Goal: Information Seeking & Learning: Learn about a topic

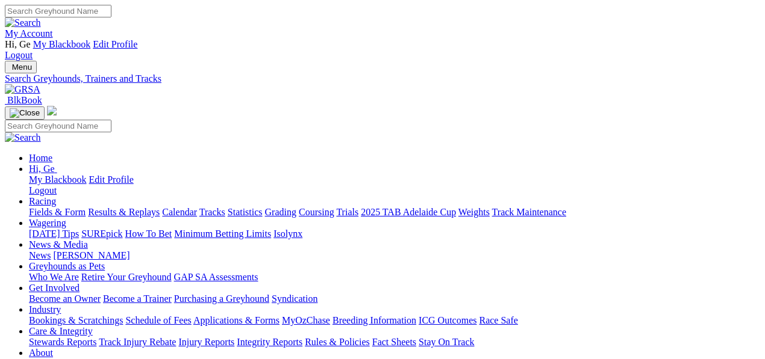
select select "wentworth-park"
drag, startPoint x: 0, startPoint y: 0, endPoint x: 429, endPoint y: 152, distance: 455.3
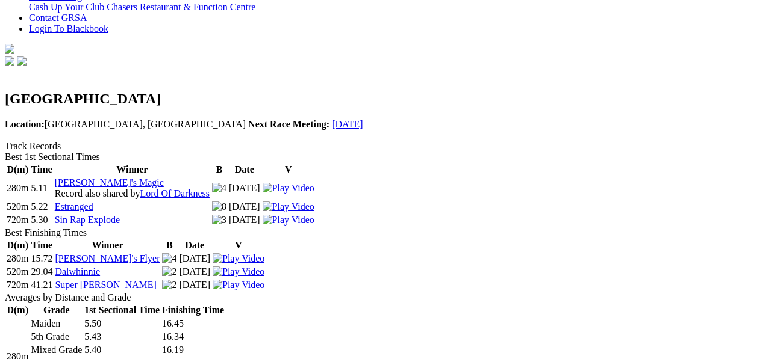
scroll to position [401, 0]
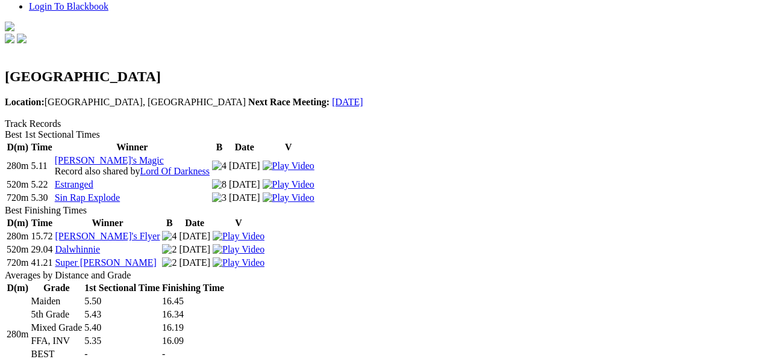
click at [82, 335] on td "FFA, INV" at bounding box center [56, 341] width 52 height 12
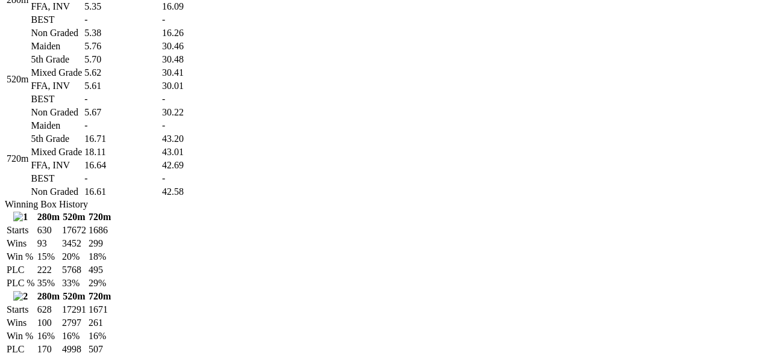
scroll to position [669, 0]
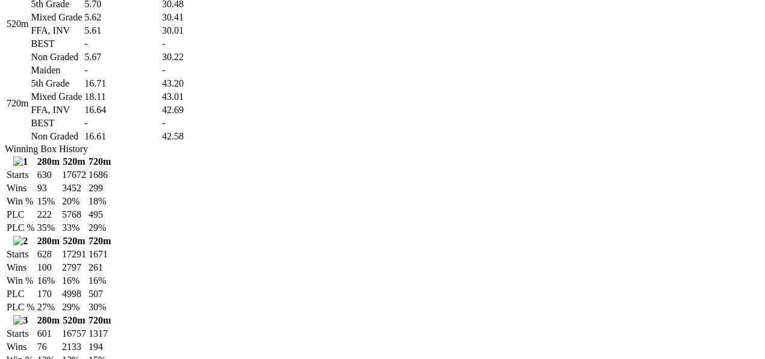
scroll to position [803, 0]
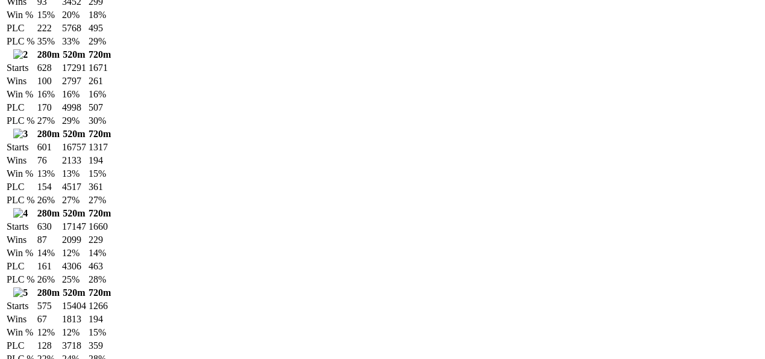
scroll to position [1003, 0]
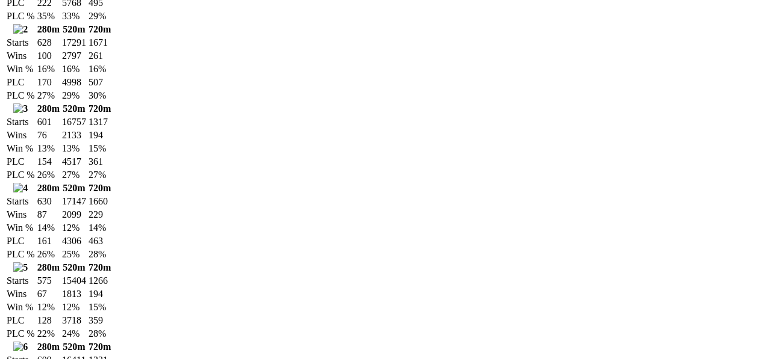
click at [87, 247] on td "4306" at bounding box center [73, 241] width 25 height 12
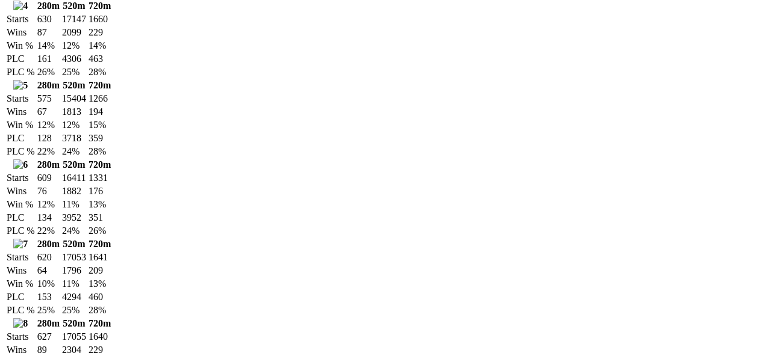
scroll to position [1204, 0]
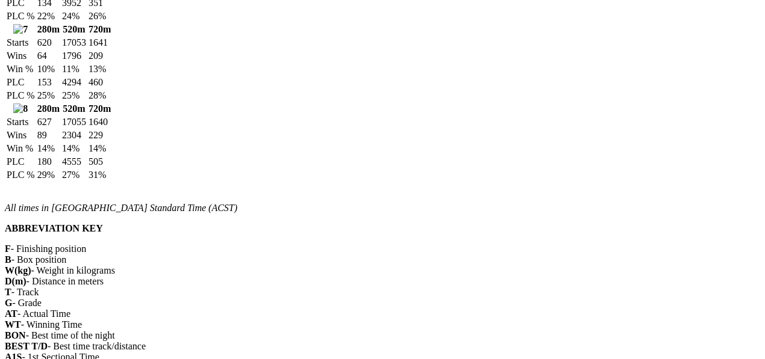
scroll to position [1405, 0]
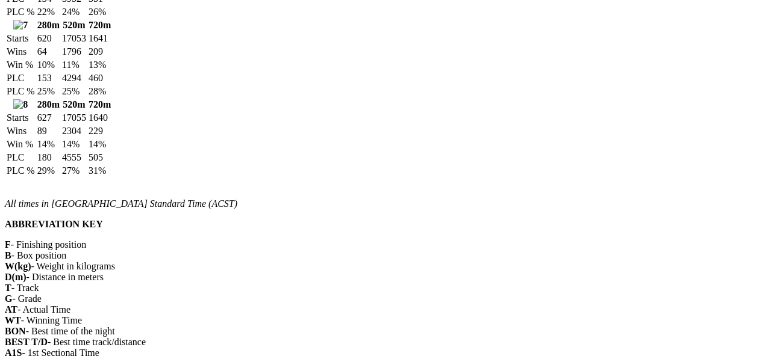
click at [87, 98] on td "25%" at bounding box center [73, 92] width 25 height 12
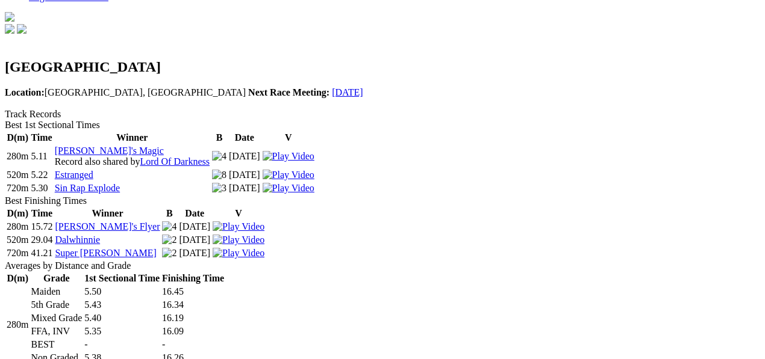
scroll to position [401, 0]
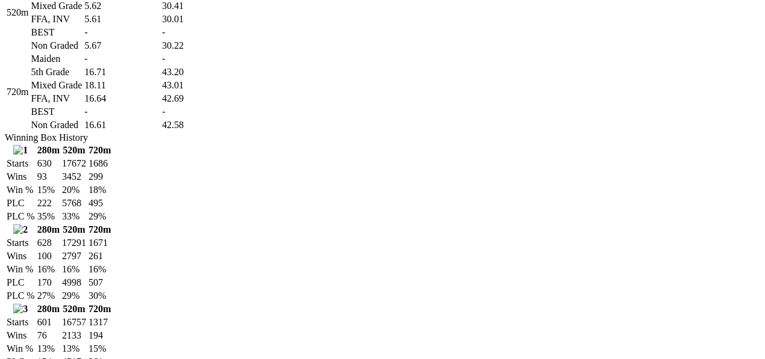
scroll to position [869, 0]
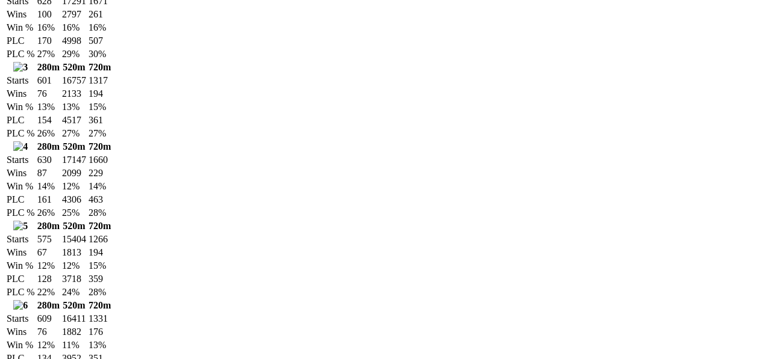
scroll to position [1071, 0]
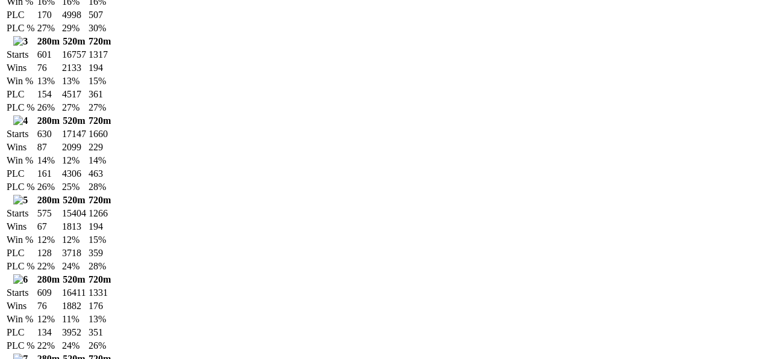
drag, startPoint x: 620, startPoint y: 291, endPoint x: 624, endPoint y: 285, distance: 7.0
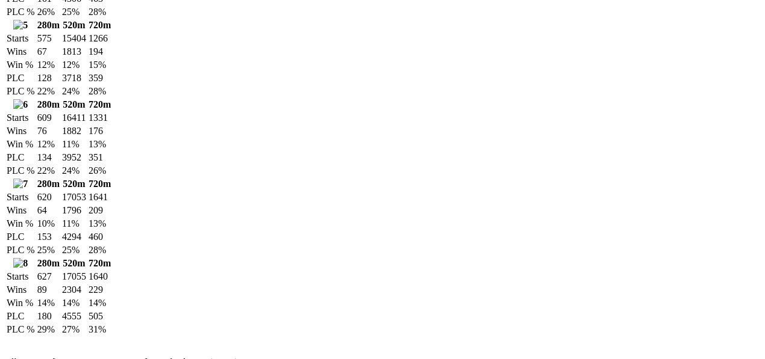
scroll to position [1271, 0]
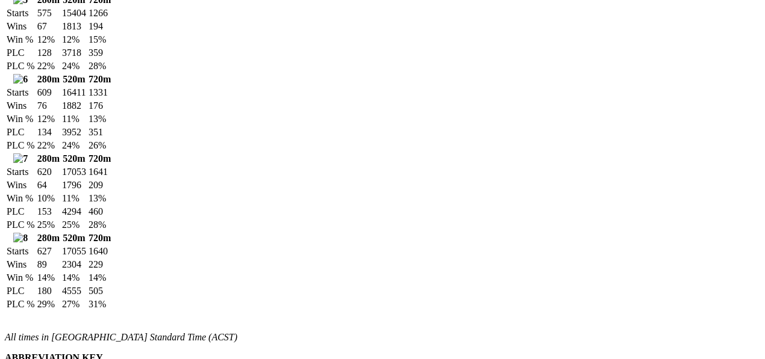
drag, startPoint x: 620, startPoint y: 268, endPoint x: 630, endPoint y: 258, distance: 14.1
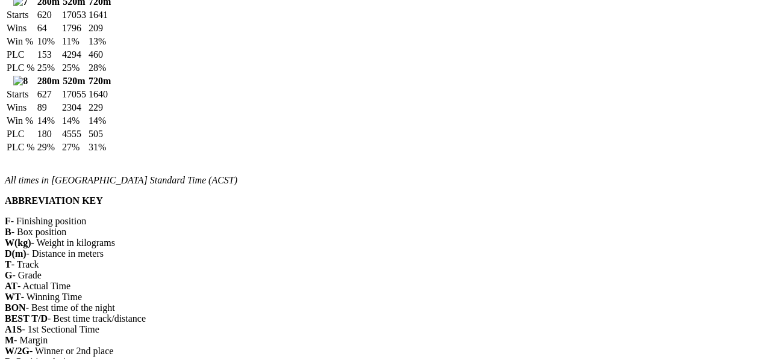
scroll to position [1472, 0]
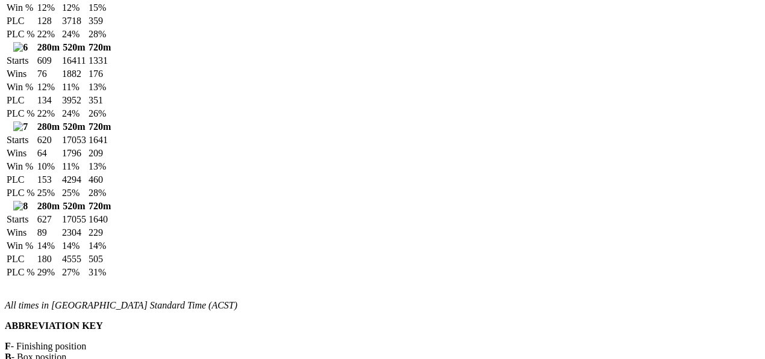
scroll to position [1271, 0]
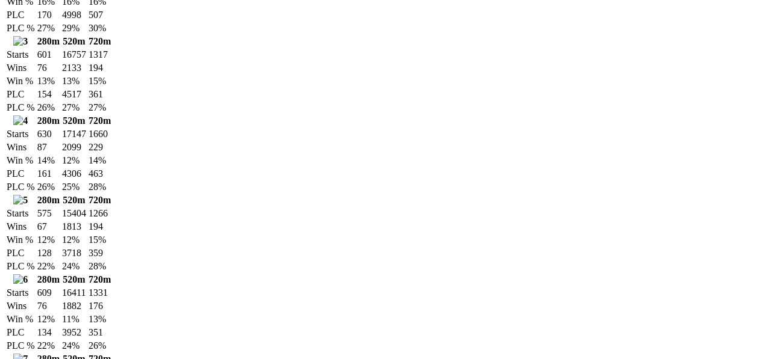
scroll to position [1003, 0]
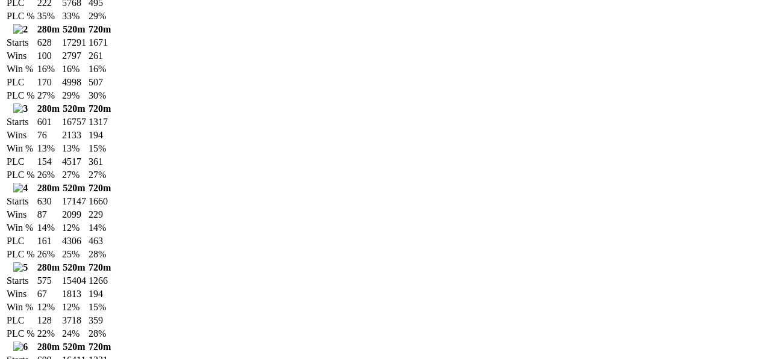
drag, startPoint x: 524, startPoint y: 202, endPoint x: 553, endPoint y: 195, distance: 30.2
click at [111, 196] on td "1660" at bounding box center [99, 202] width 23 height 12
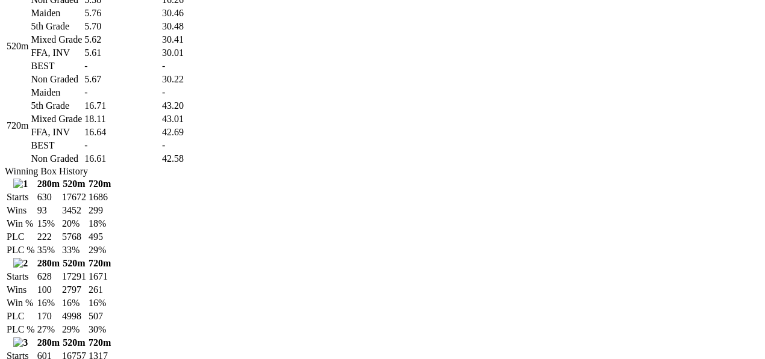
scroll to position [736, 0]
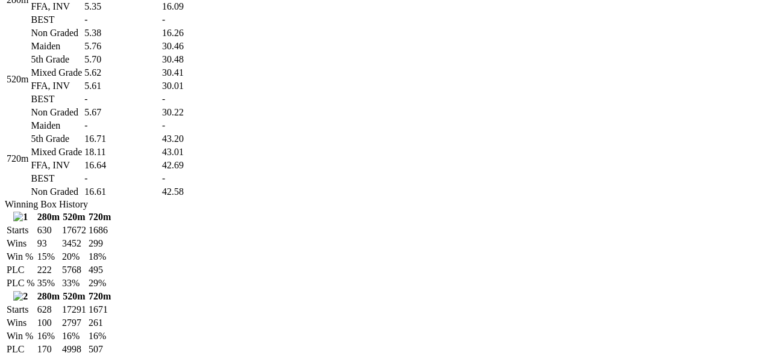
drag, startPoint x: 572, startPoint y: 244, endPoint x: 579, endPoint y: 240, distance: 8.4
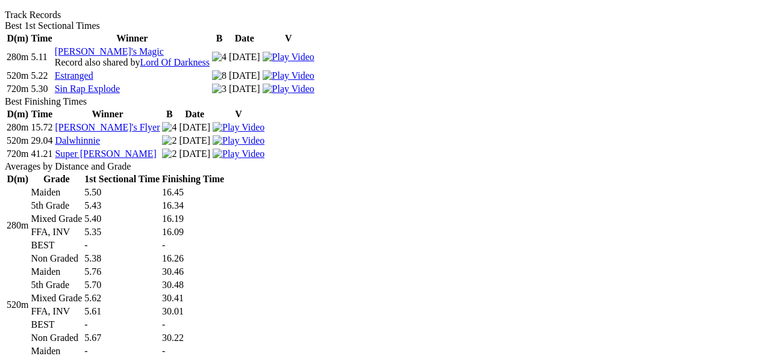
scroll to position [602, 0]
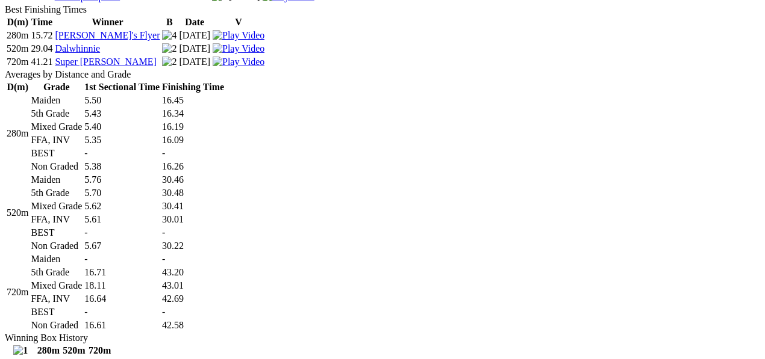
drag, startPoint x: 356, startPoint y: 297, endPoint x: 365, endPoint y: 278, distance: 21.3
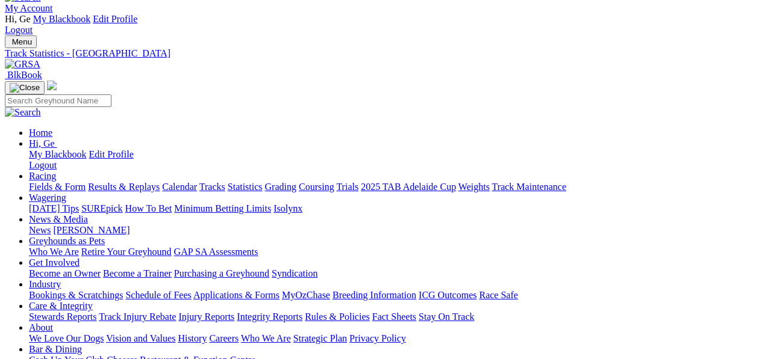
scroll to position [0, 0]
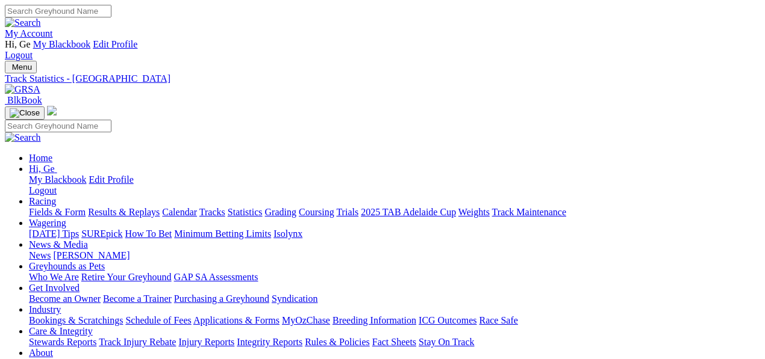
click at [263, 207] on link "Statistics" at bounding box center [245, 212] width 35 height 10
select select "wagga"
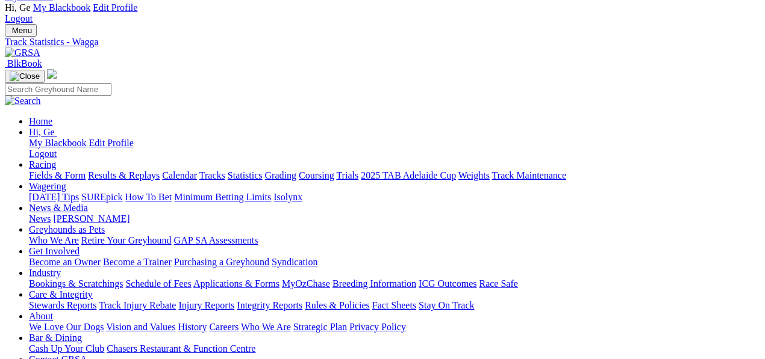
scroll to position [134, 0]
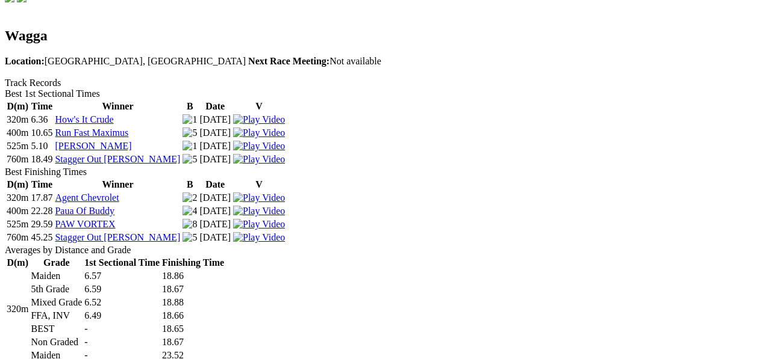
scroll to position [468, 0]
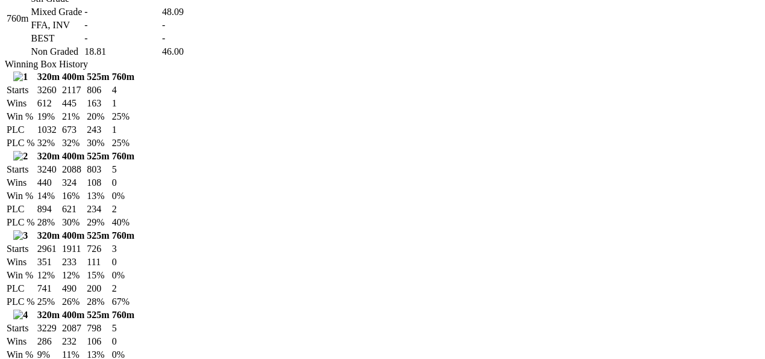
scroll to position [936, 0]
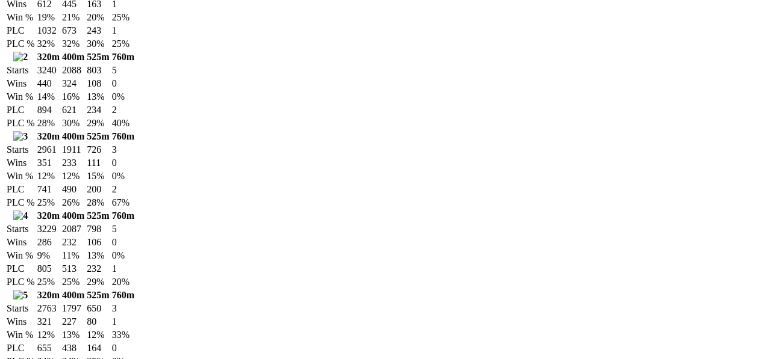
scroll to position [1071, 16]
drag, startPoint x: 583, startPoint y: 241, endPoint x: 597, endPoint y: 236, distance: 14.1
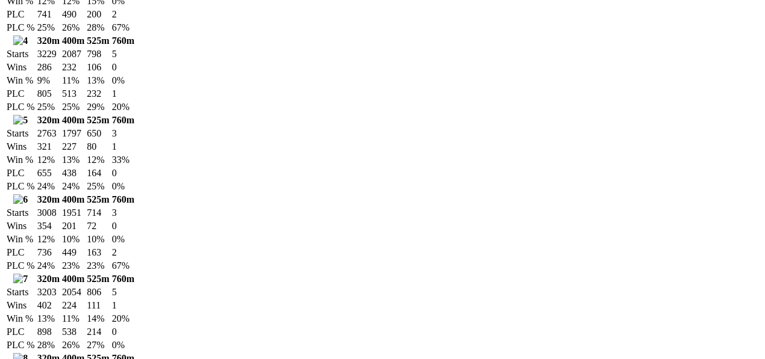
scroll to position [1271, 16]
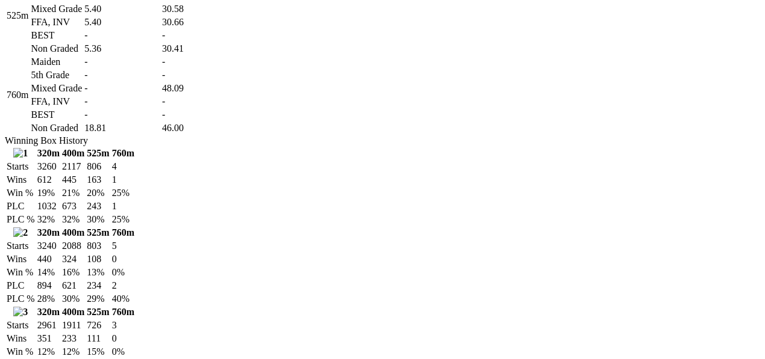
scroll to position [869, 16]
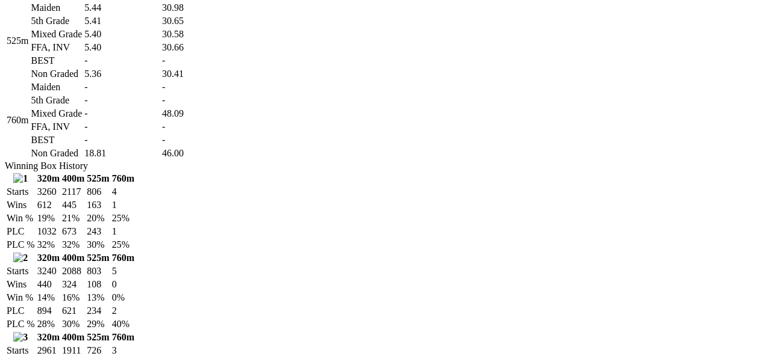
drag, startPoint x: 596, startPoint y: 276, endPoint x: 605, endPoint y: 264, distance: 15.4
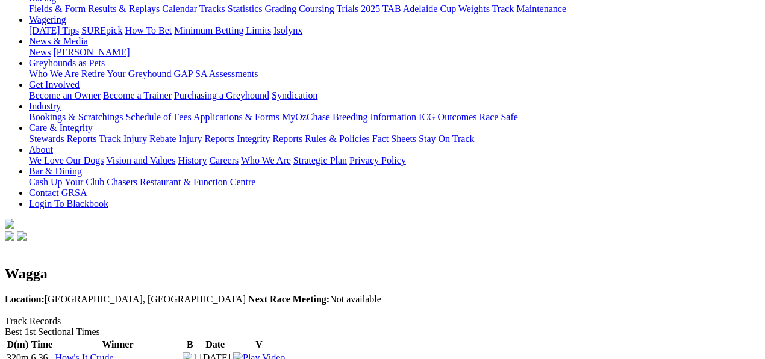
scroll to position [67, 16]
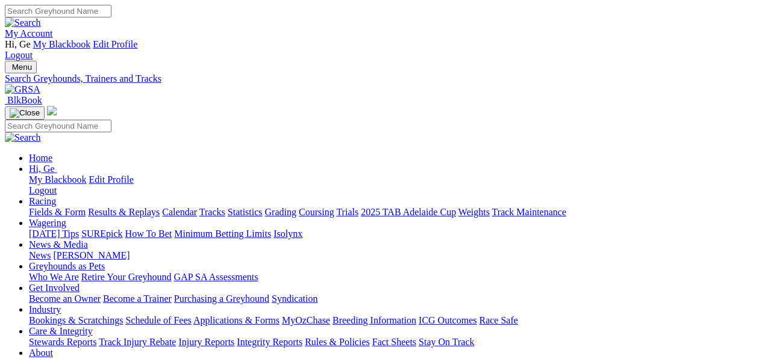
select select "wagga"
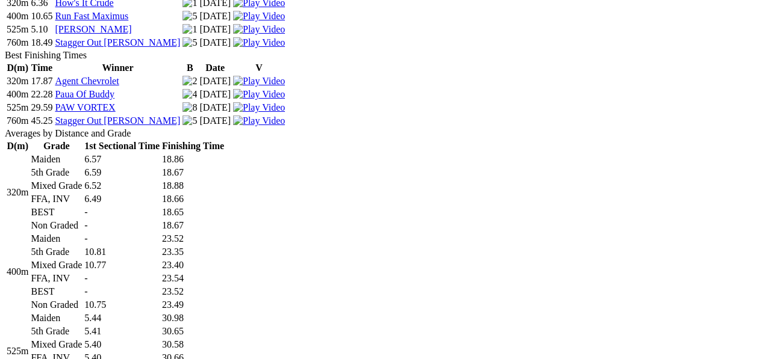
scroll to position [535, 0]
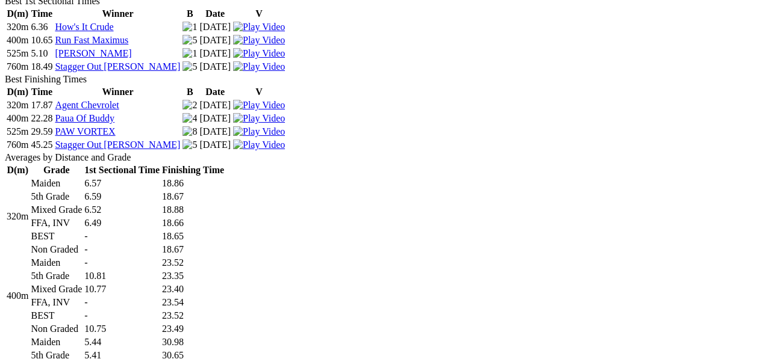
click at [160, 337] on td "5.44" at bounding box center [122, 343] width 76 height 12
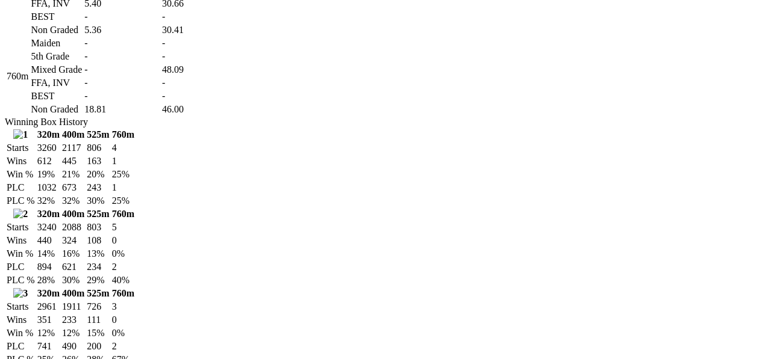
scroll to position [936, 0]
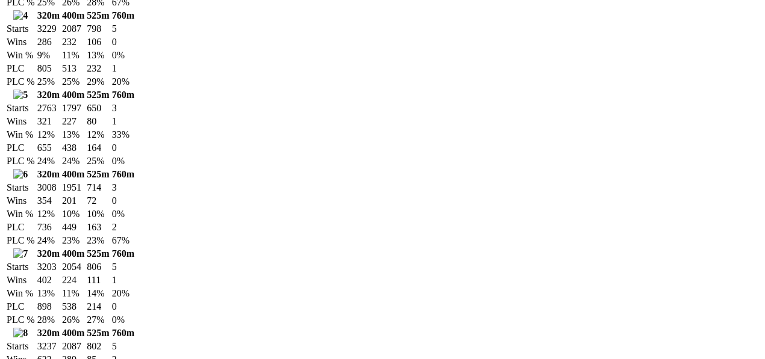
scroll to position [1338, 0]
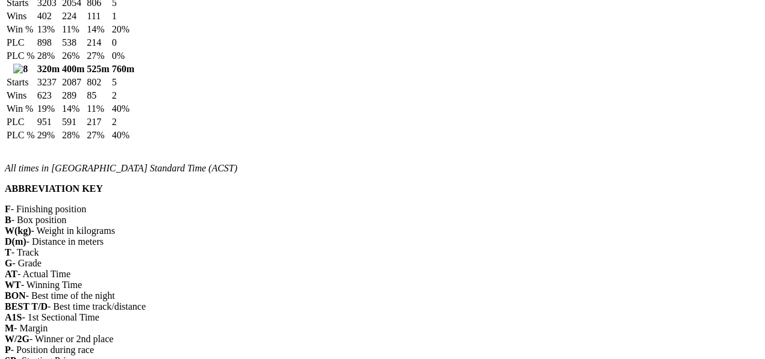
scroll to position [1538, 0]
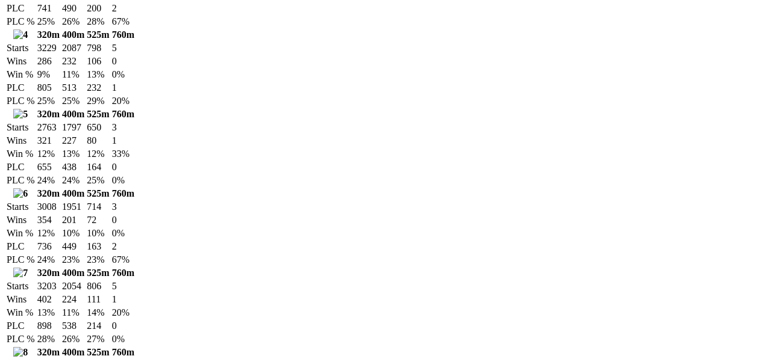
scroll to position [1137, 0]
